Goal: Task Accomplishment & Management: Manage account settings

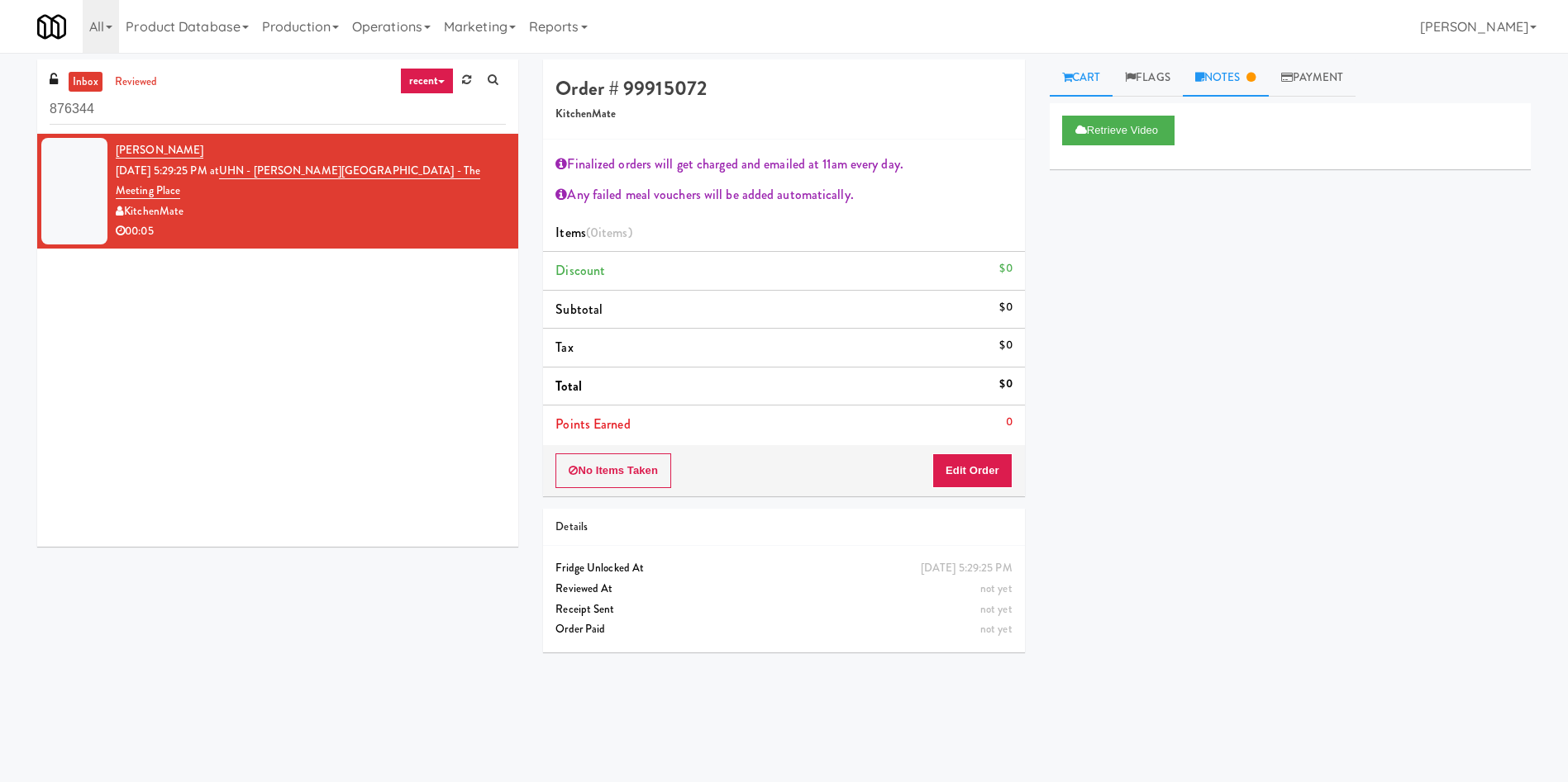
click at [1207, 83] on link "Notes" at bounding box center [1225, 78] width 86 height 38
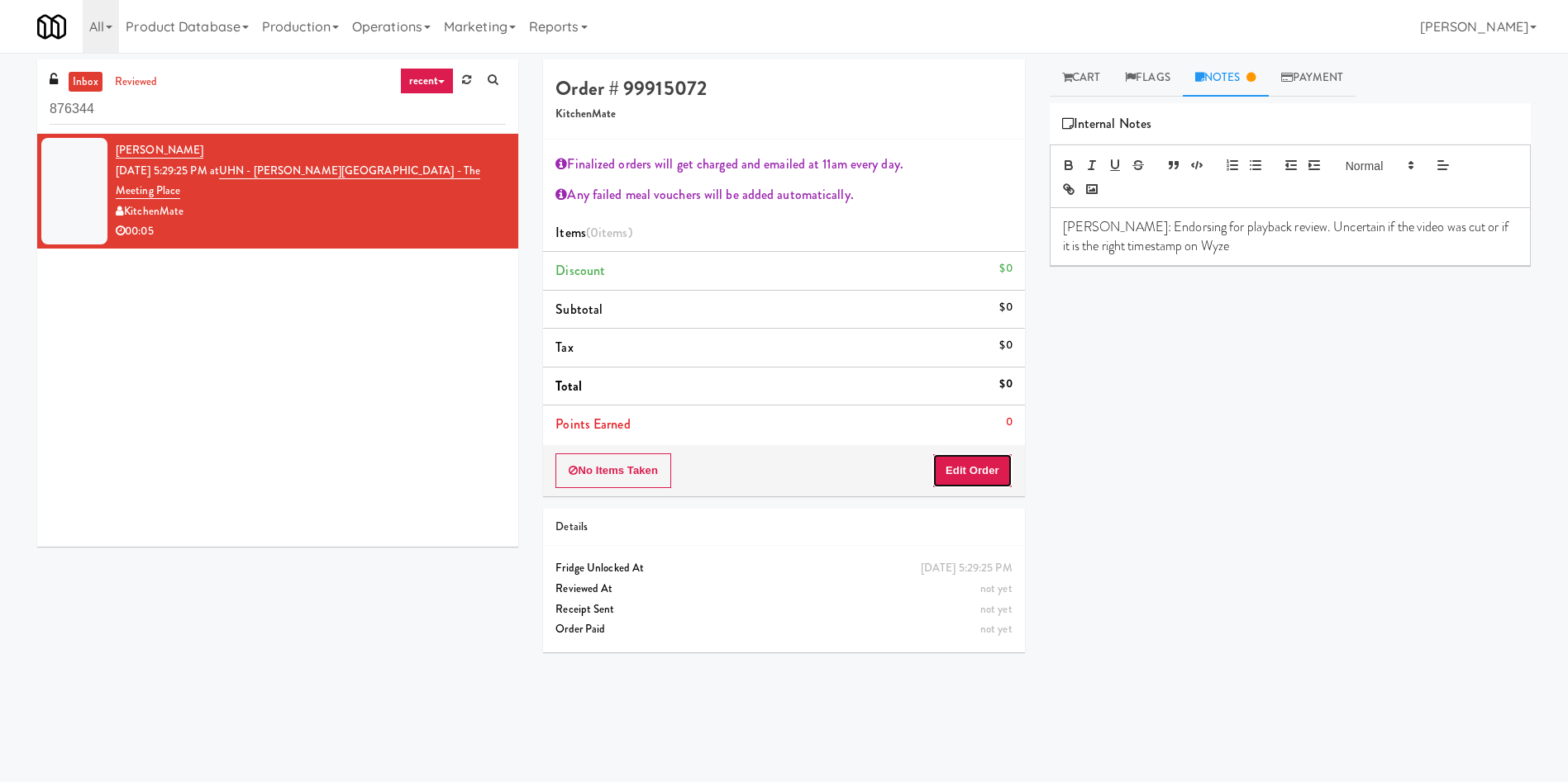
click at [966, 463] on button "Edit Order" at bounding box center [971, 471] width 80 height 35
click at [1083, 71] on link "Cart" at bounding box center [1081, 78] width 64 height 38
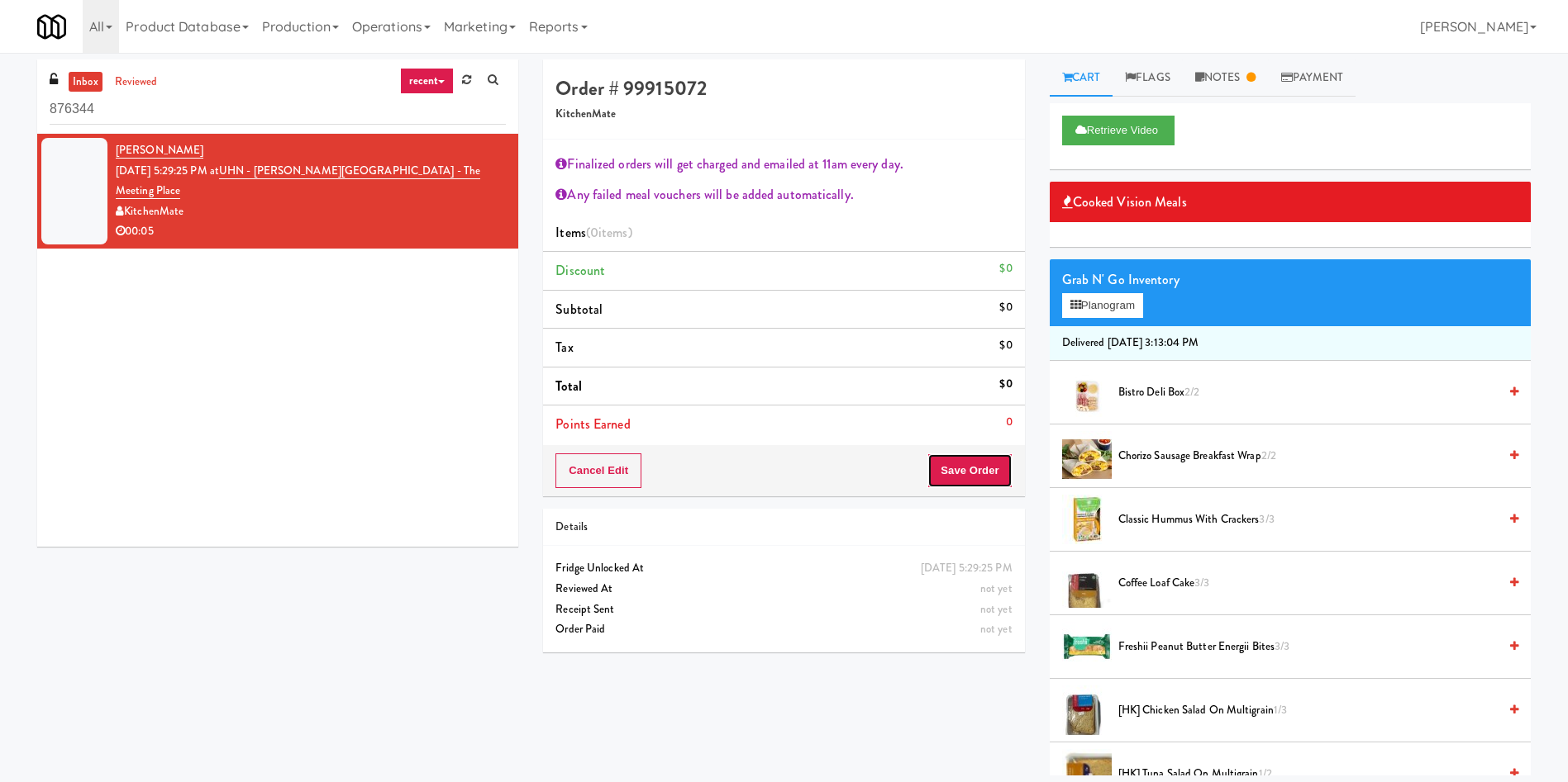
click at [983, 462] on button "Save Order" at bounding box center [968, 471] width 84 height 35
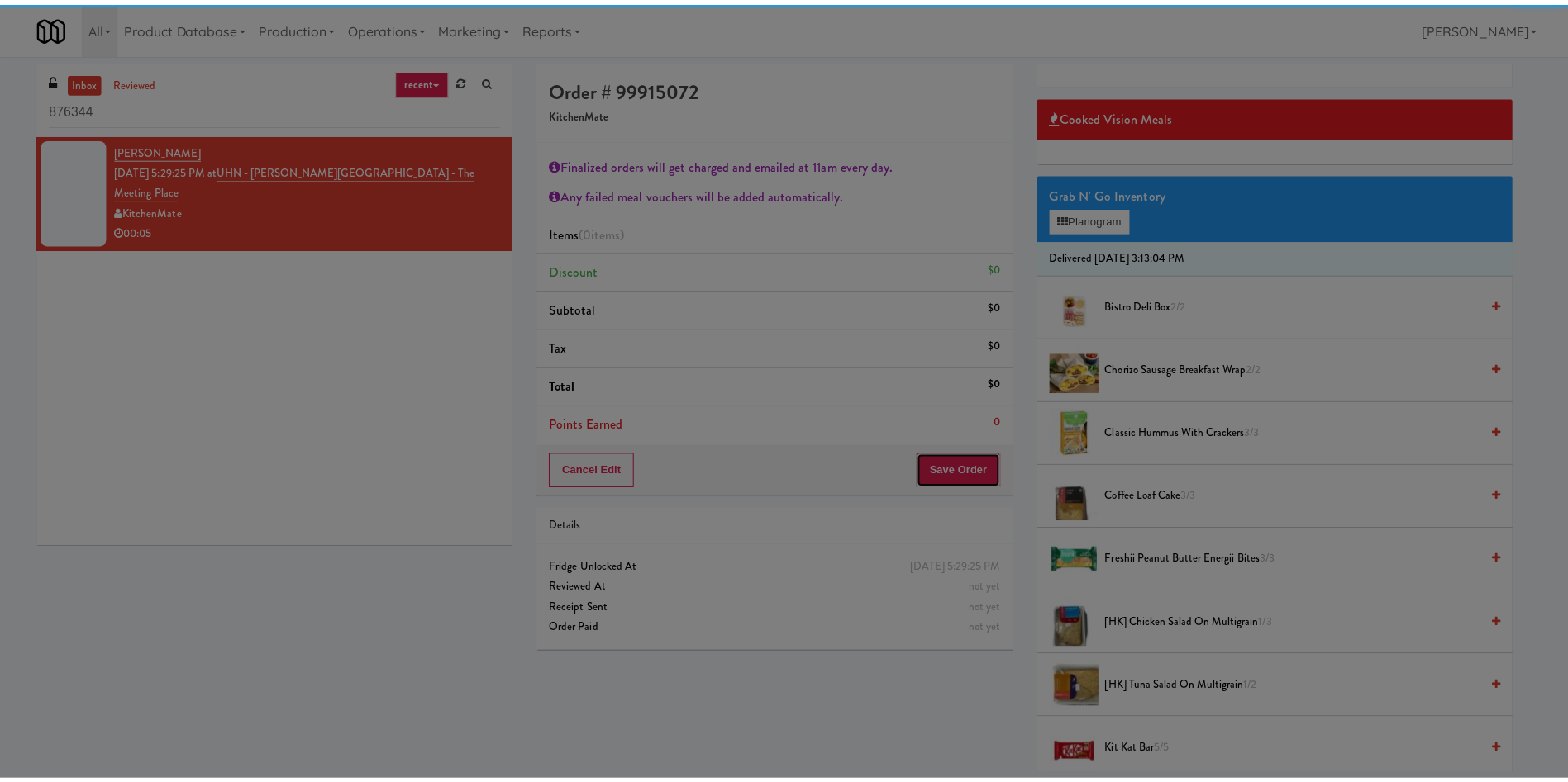
scroll to position [124, 0]
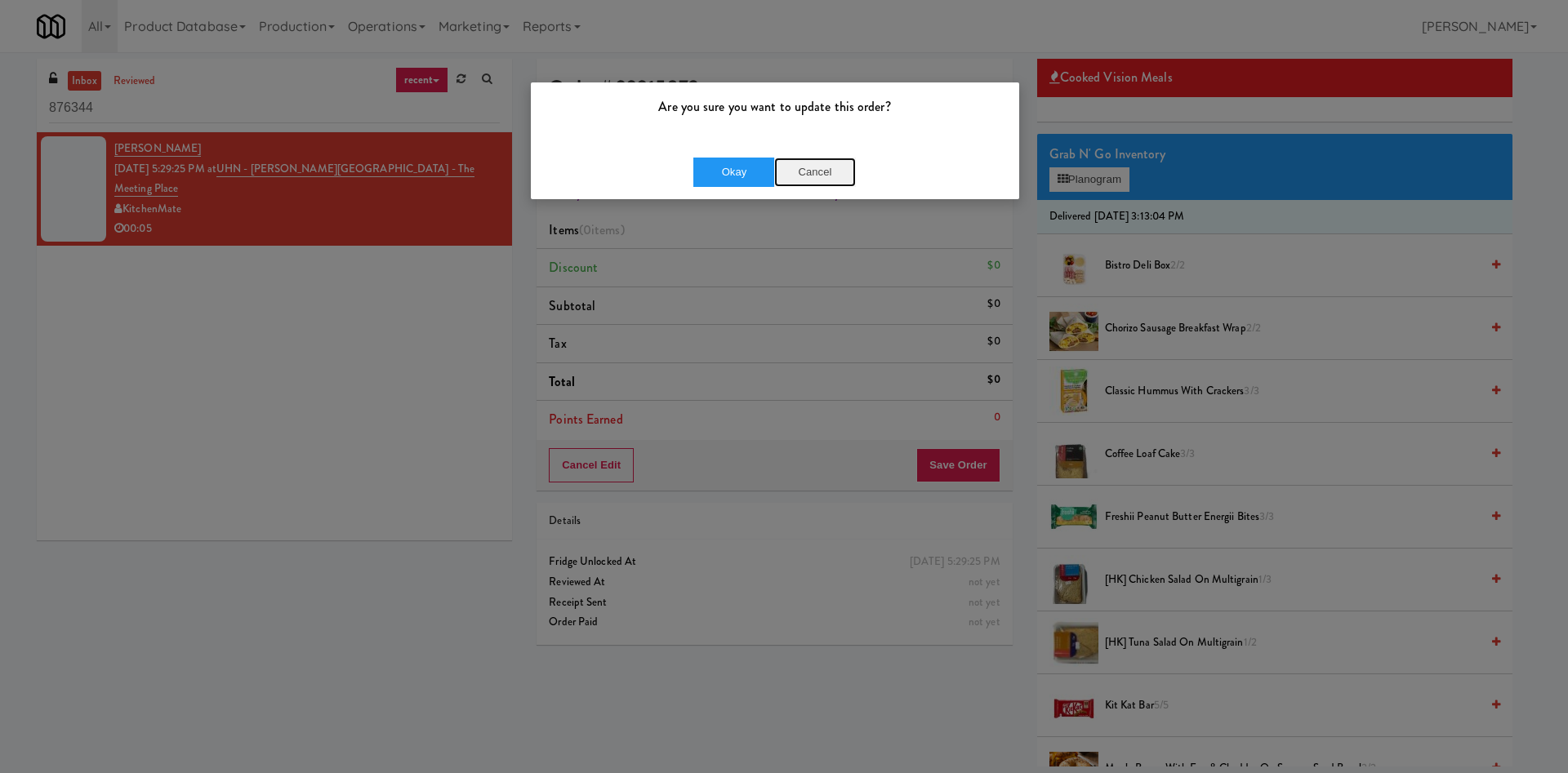
click at [819, 169] on button "Cancel" at bounding box center [815, 172] width 82 height 30
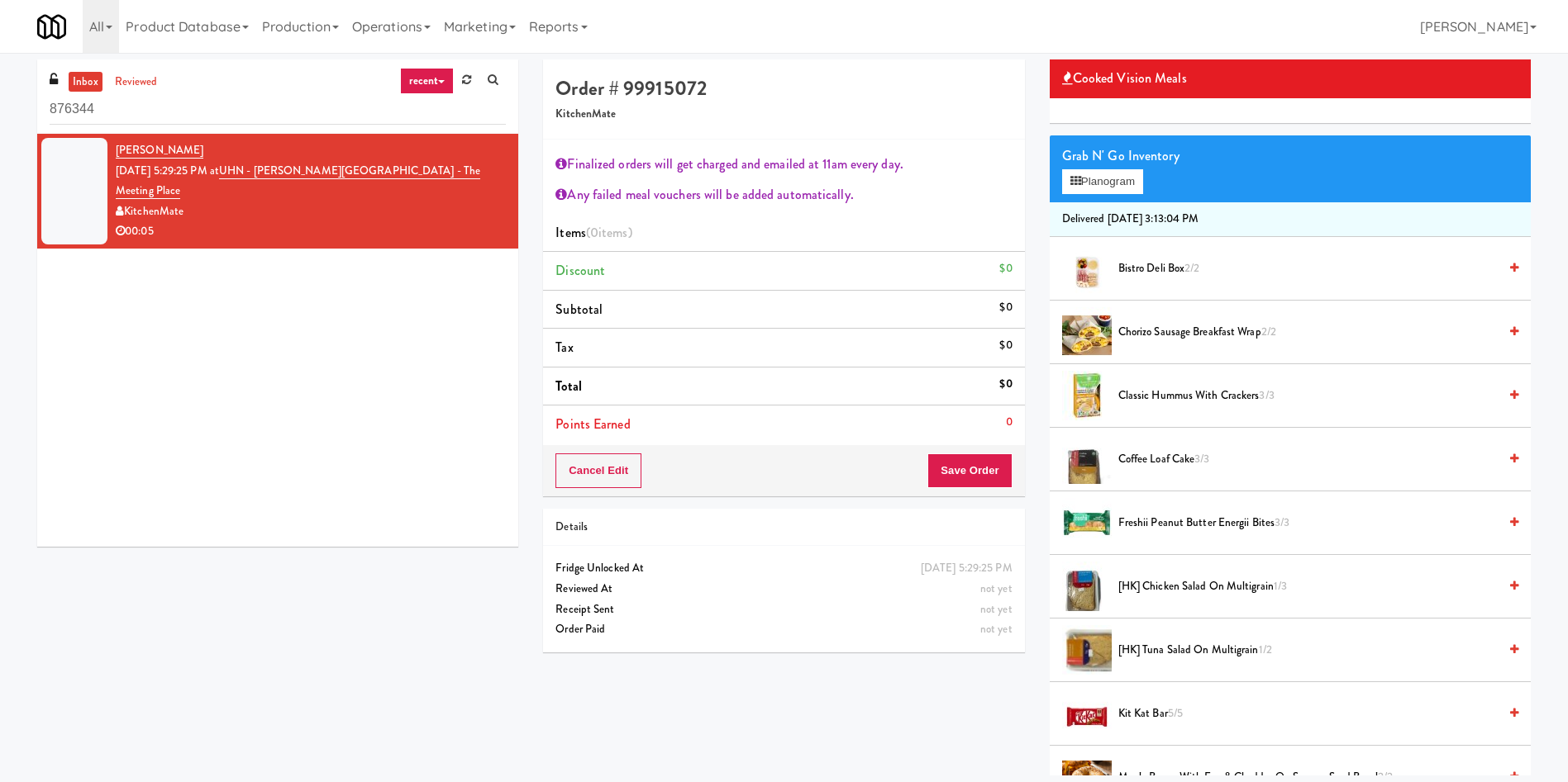
drag, startPoint x: 220, startPoint y: 148, endPoint x: 113, endPoint y: 145, distance: 107.0
click at [113, 145] on li "[PERSON_NAME] [DATE] 5:29:25 PM at [GEOGRAPHIC_DATA][PERSON_NAME] - The Meeting…" at bounding box center [278, 191] width 481 height 115
drag, startPoint x: 129, startPoint y: 142, endPoint x: 37, endPoint y: 413, distance: 286.2
click at [37, 413] on div "inbox reviewed recent all unclear take inventory issue suspicious failed recent…" at bounding box center [278, 310] width 506 height 500
drag, startPoint x: 467, startPoint y: 175, endPoint x: 243, endPoint y: 175, distance: 224.0
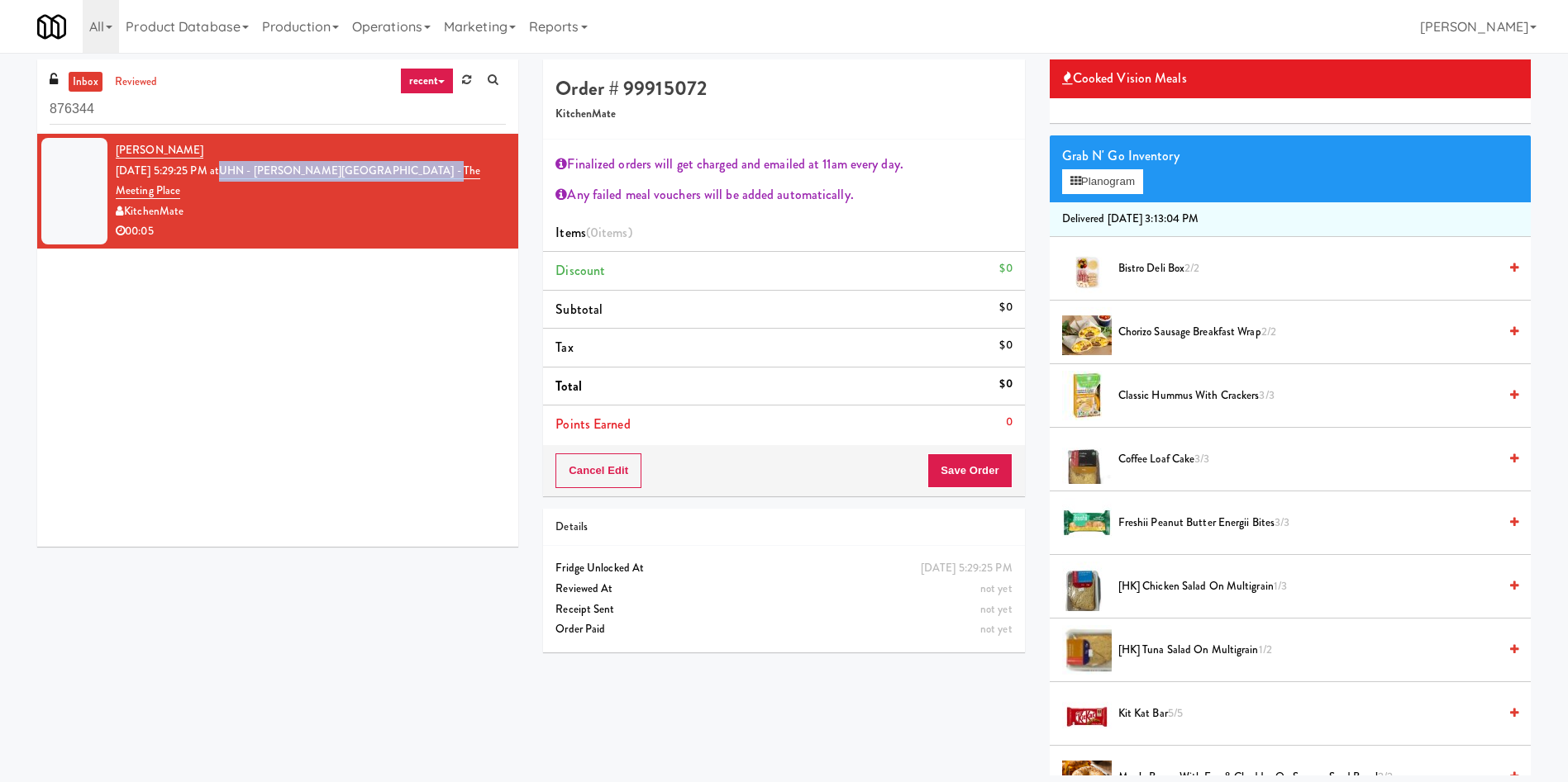
click at [243, 175] on div "[PERSON_NAME] [DATE] 5:29:25 PM at [GEOGRAPHIC_DATA][PERSON_NAME] - The Meeting…" at bounding box center [311, 190] width 390 height 101
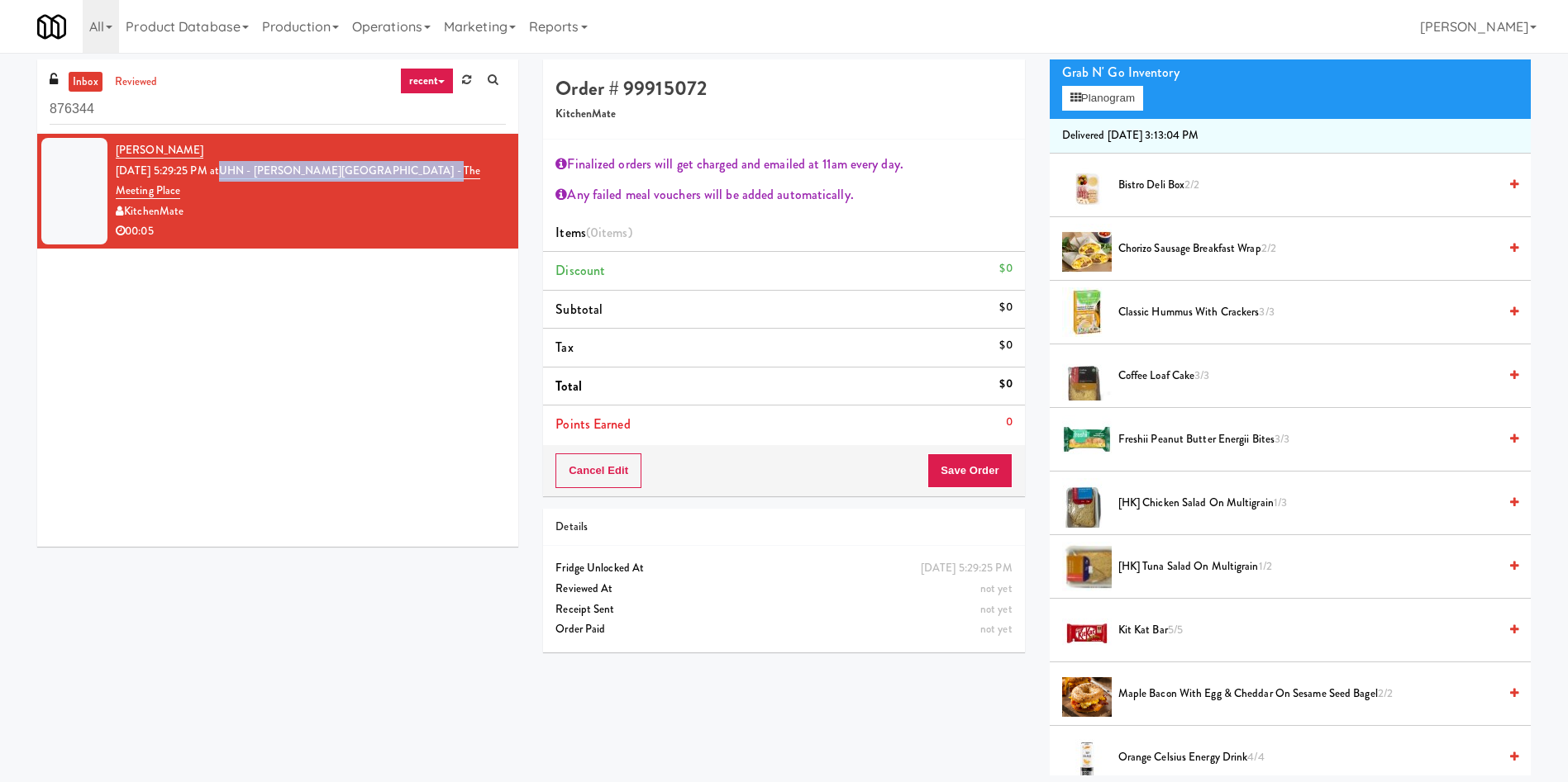
scroll to position [248, 0]
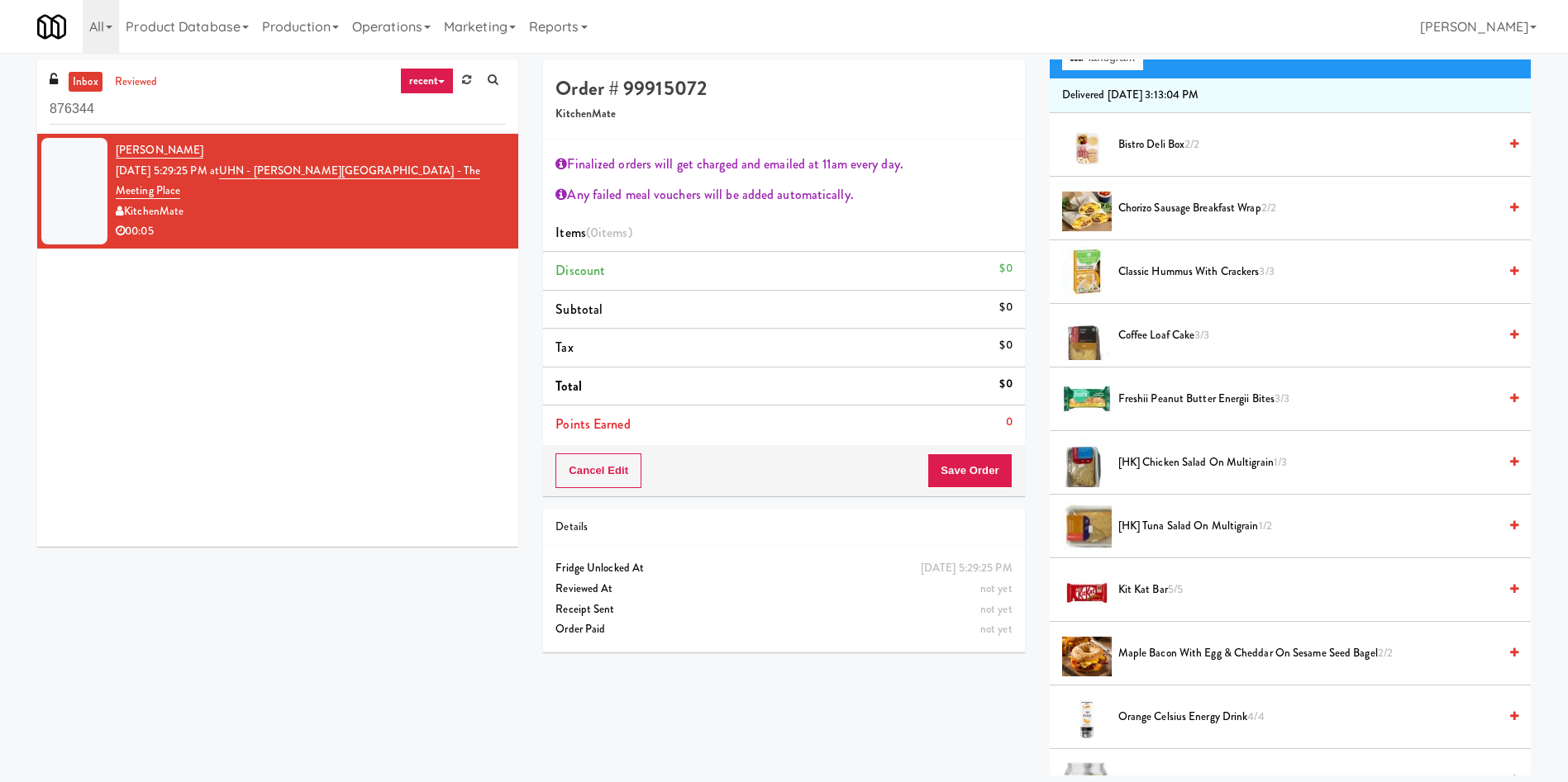
click at [911, 693] on div "Order # 99915072 KitchenMate Finalized orders will get charged and emailed at 1…" at bounding box center [1036, 418] width 1012 height 716
click at [1172, 393] on span "Freshii Peanut Butter Energii Bites 3/3" at bounding box center [1307, 399] width 379 height 20
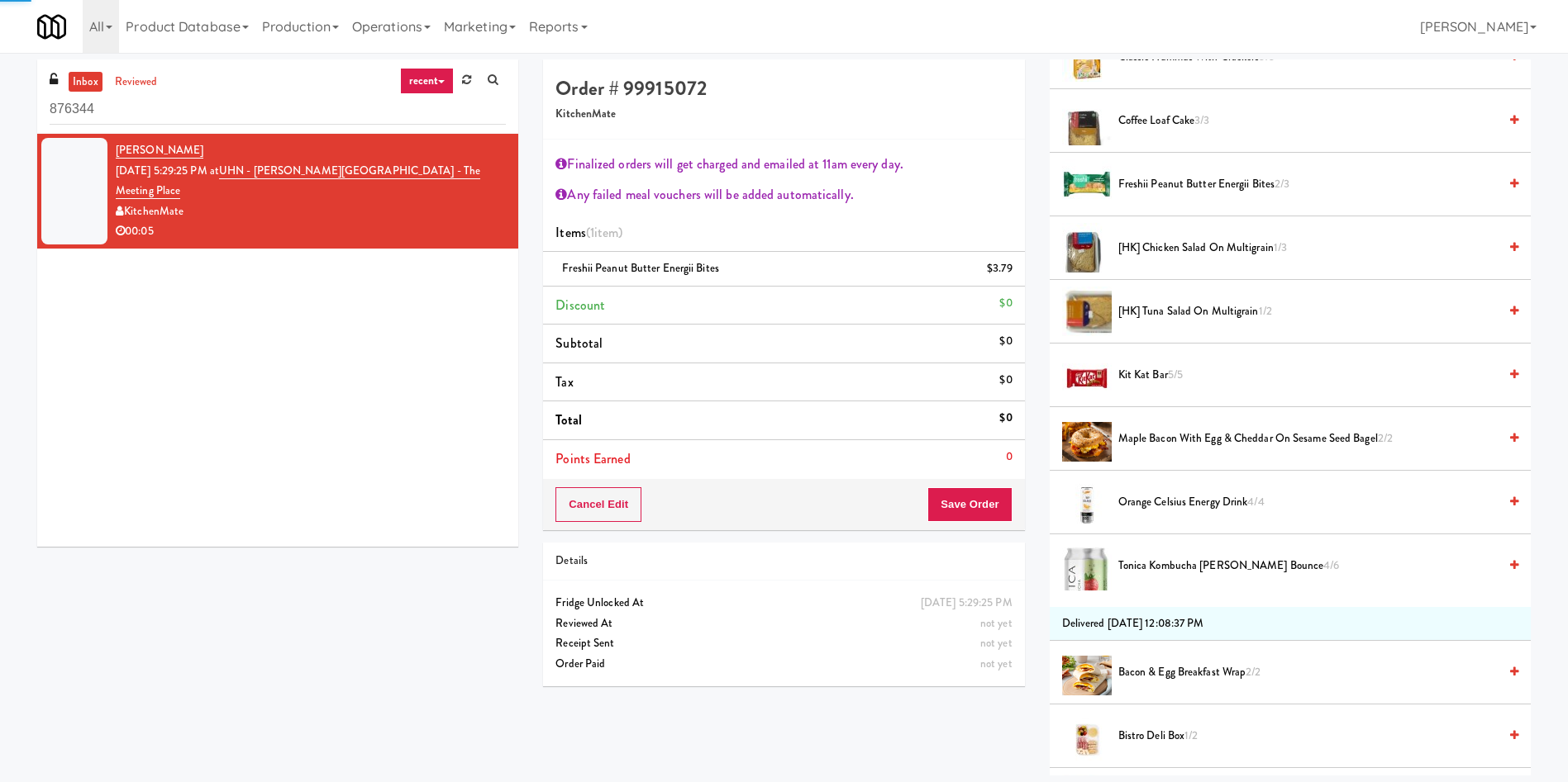
scroll to position [620, 0]
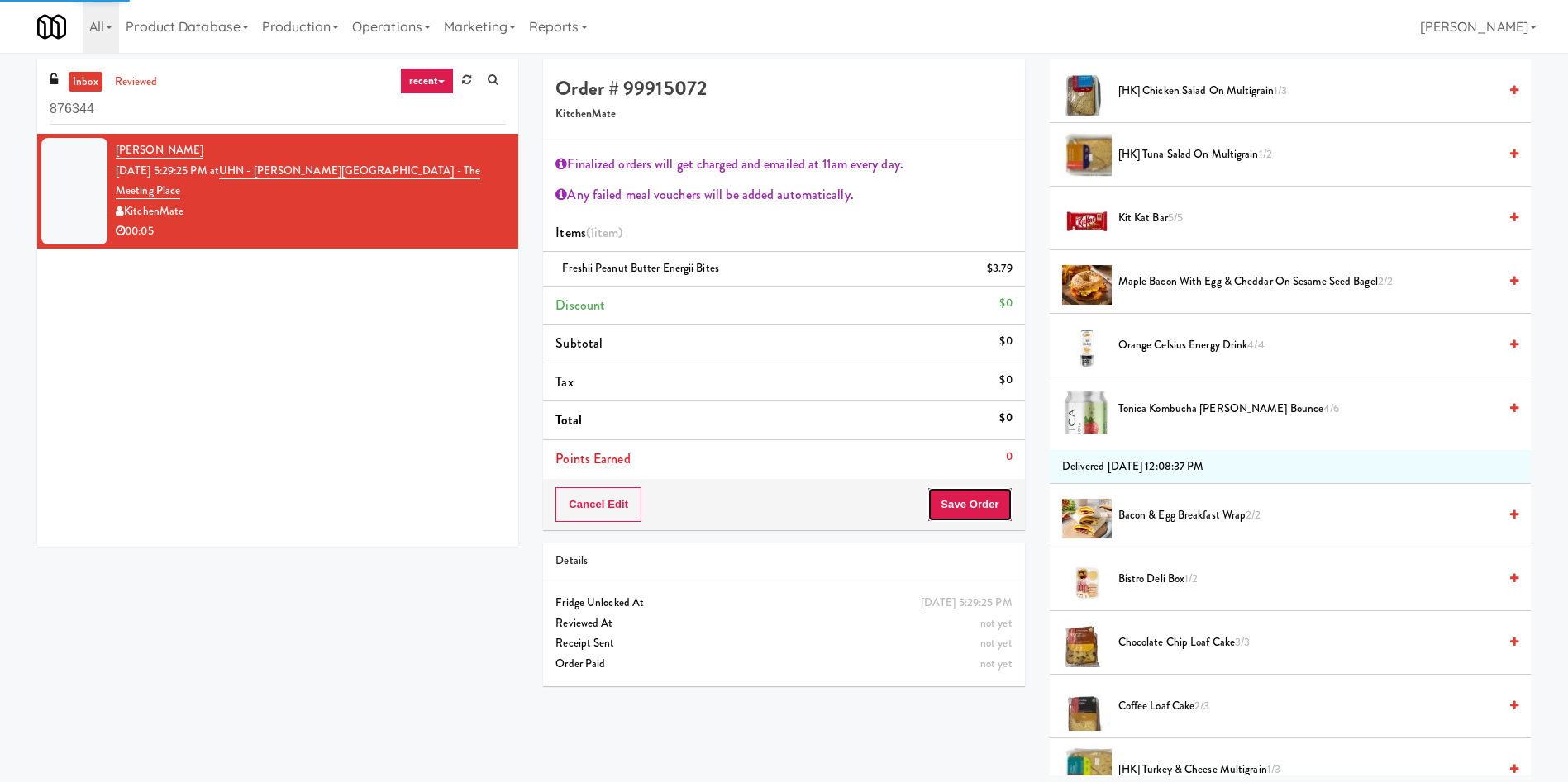
click at [977, 497] on button "Save Order" at bounding box center [968, 505] width 84 height 35
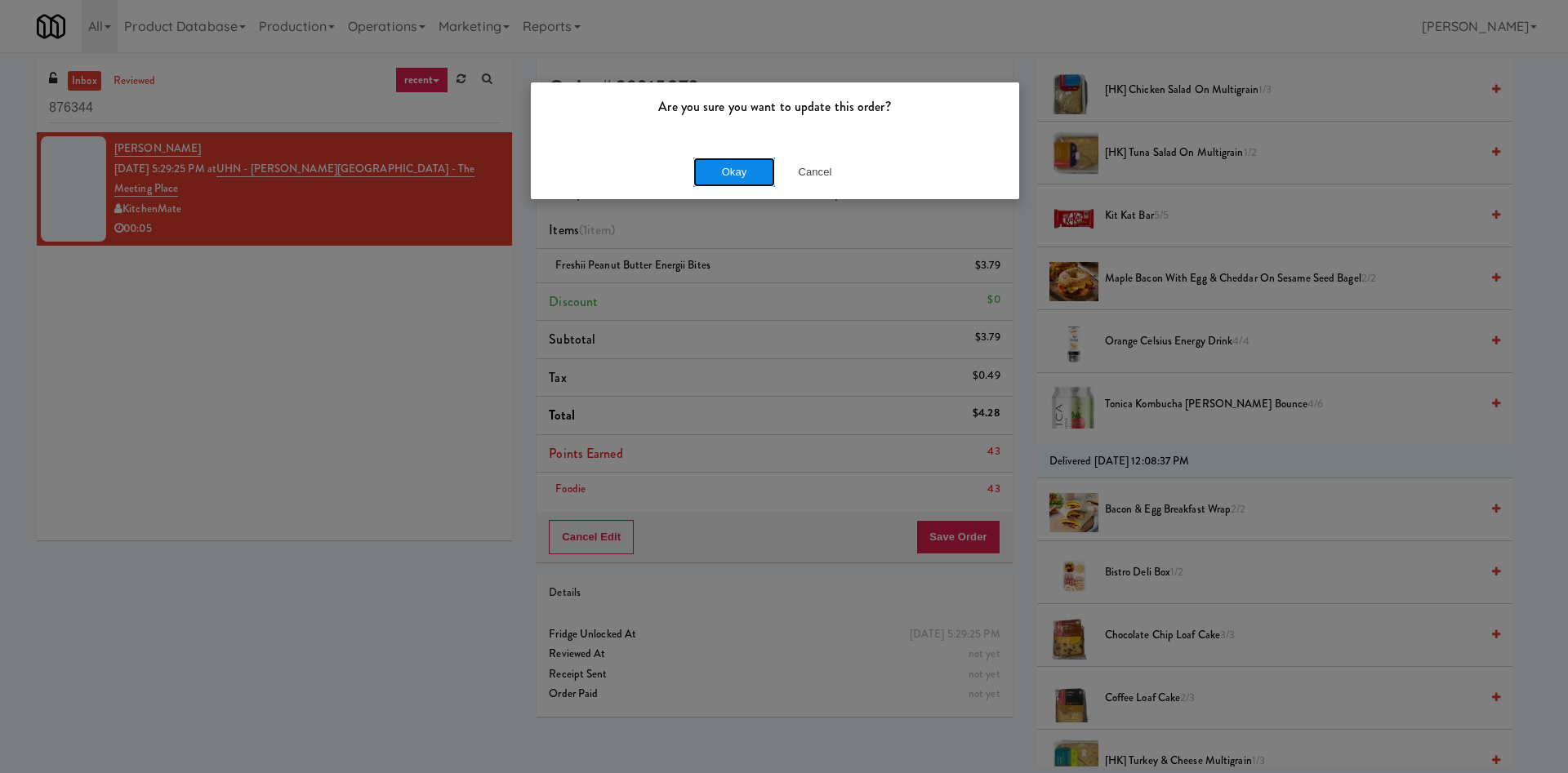
click at [711, 174] on button "Okay" at bounding box center [735, 172] width 82 height 30
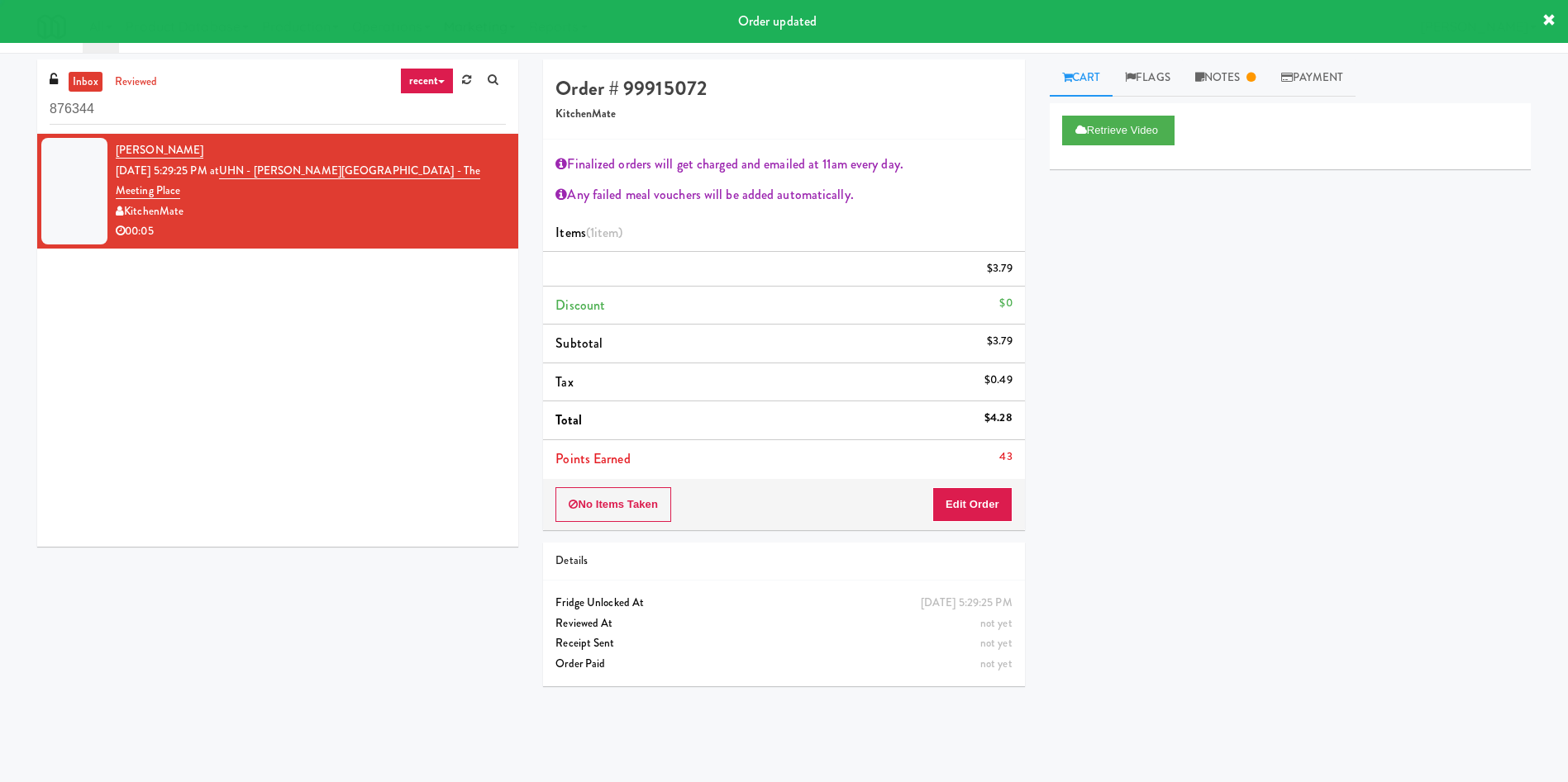
scroll to position [0, 0]
